Goal: Communication & Community: Answer question/provide support

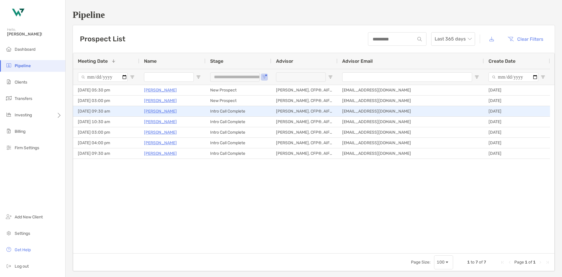
click at [159, 110] on p "[PERSON_NAME]" at bounding box center [160, 110] width 33 height 7
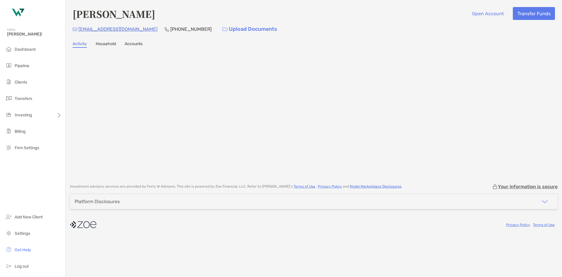
click at [132, 24] on div "[EMAIL_ADDRESS][DOMAIN_NAME] [PHONE_NUMBER] Upload Documents" at bounding box center [314, 29] width 482 height 13
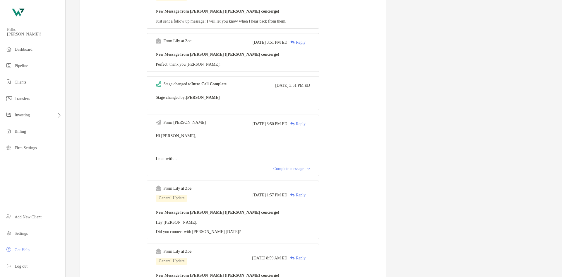
scroll to position [205, 0]
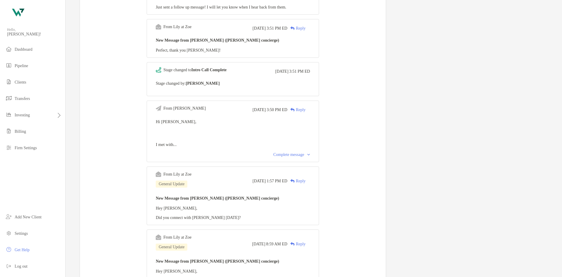
click at [298, 155] on div "Complete message" at bounding box center [291, 154] width 37 height 5
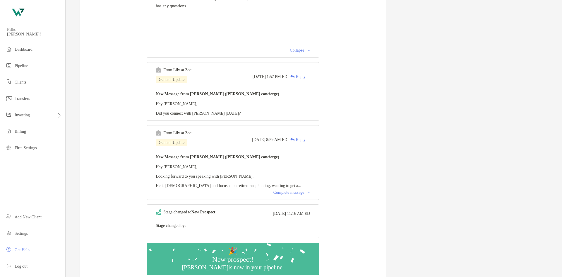
scroll to position [380, 0]
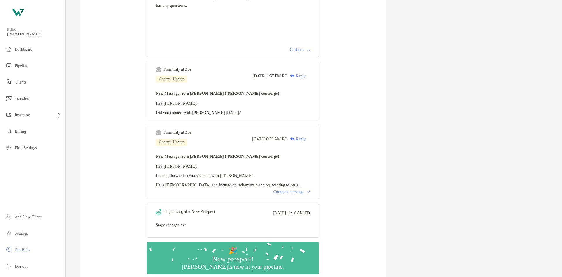
click at [284, 188] on div "From [PERSON_NAME] at [PERSON_NAME] General Update [DATE] 8:59 AM ED Reply New …" at bounding box center [233, 161] width 172 height 75
click at [282, 191] on div "Complete message" at bounding box center [291, 191] width 37 height 5
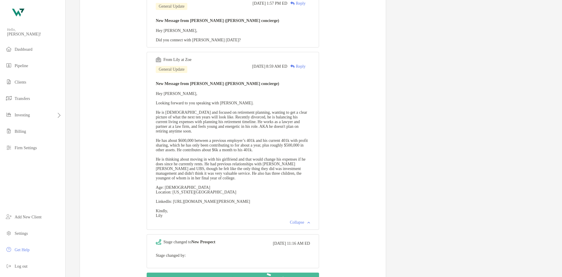
scroll to position [468, 0]
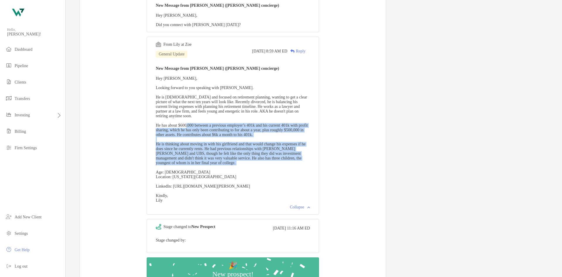
drag, startPoint x: 195, startPoint y: 125, endPoint x: 301, endPoint y: 174, distance: 116.8
click at [301, 174] on div "New Message from [PERSON_NAME] ([PERSON_NAME] concierge) Hey [PERSON_NAME], Loo…" at bounding box center [233, 134] width 154 height 138
click at [286, 172] on div "New Message from [PERSON_NAME] ([PERSON_NAME] concierge) Hey [PERSON_NAME], Loo…" at bounding box center [233, 134] width 154 height 138
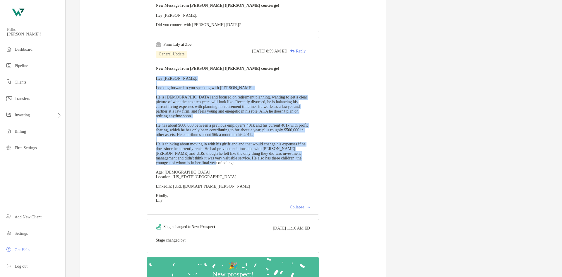
drag, startPoint x: 285, startPoint y: 171, endPoint x: 146, endPoint y: 77, distance: 168.1
click at [226, 128] on span "Hey [PERSON_NAME], Looking forward to you speaking with [PERSON_NAME]. He is [D…" at bounding box center [232, 139] width 152 height 126
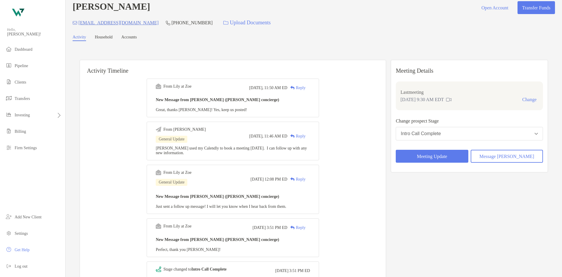
scroll to position [0, 0]
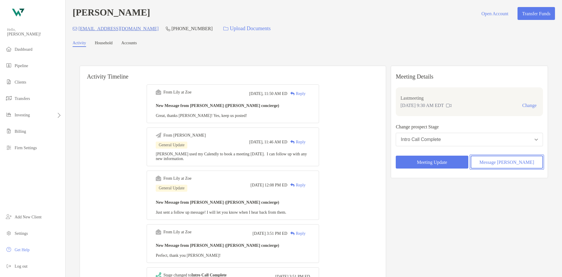
click at [481, 163] on button "Message [PERSON_NAME]" at bounding box center [507, 161] width 72 height 13
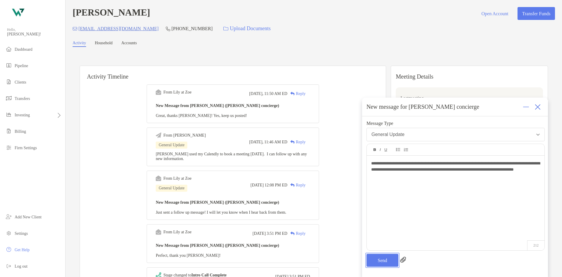
click at [384, 260] on button "Send" at bounding box center [382, 259] width 32 height 13
